Goal: Use online tool/utility: Utilize a website feature to perform a specific function

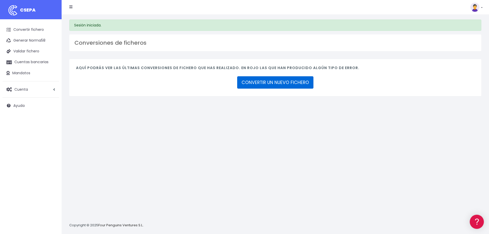
click at [280, 81] on link "CONVERTIR UN NUEVO FICHERO" at bounding box center [275, 82] width 76 height 12
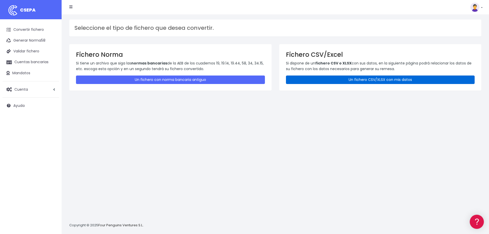
click at [330, 82] on link "Un fichero CSV/XLSX con mis datos" at bounding box center [380, 79] width 189 height 8
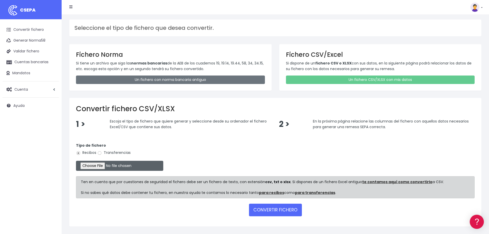
click at [111, 166] on input "file" at bounding box center [119, 166] width 87 height 10
type input "C:\fakepath\Remesa Cobros Market 18082025.xlsx"
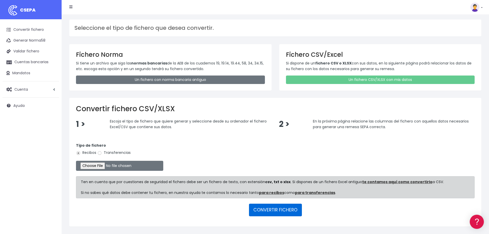
click at [272, 210] on button "CONVERTIR FICHERO" at bounding box center [275, 210] width 53 height 12
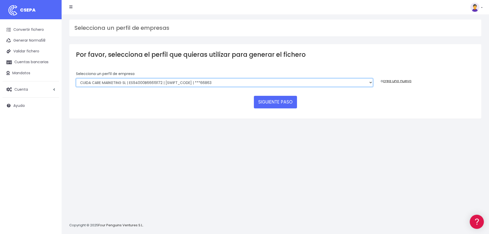
click at [229, 83] on select "Felizvita 2014 SL | ES04000B86993896 | CAIXESBBXXX | ***80224 CUIDA CARE MARKET…" at bounding box center [224, 82] width 297 height 9
click at [76, 78] on select "Felizvita 2014 SL | ES04000B86993896 | CAIXESBBXXX | ***80224 CUIDA CARE MARKET…" at bounding box center [224, 82] width 297 height 9
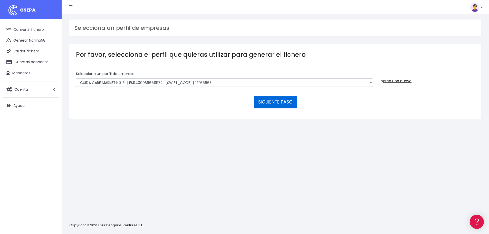
click at [273, 103] on button "SIGUIENTE PASO" at bounding box center [275, 102] width 43 height 12
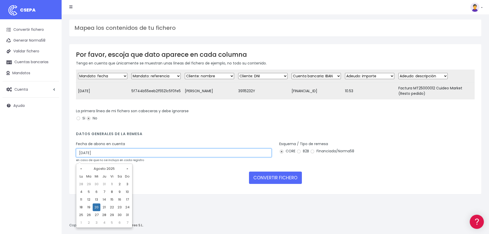
click at [134, 155] on input "20/08/2025" at bounding box center [174, 152] width 196 height 9
click at [82, 207] on td "18" at bounding box center [81, 207] width 8 height 8
type input "18/08/2025"
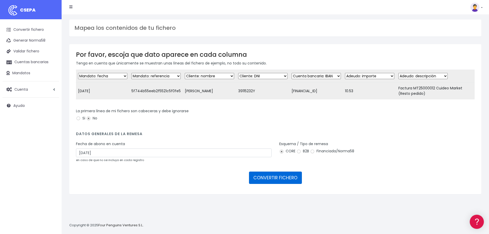
click at [278, 183] on button "CONVERTIR FICHERO" at bounding box center [275, 177] width 53 height 12
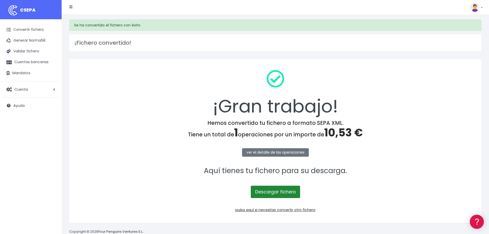
click at [285, 192] on link "Descargar fichero" at bounding box center [275, 192] width 49 height 12
